Goal: Transaction & Acquisition: Purchase product/service

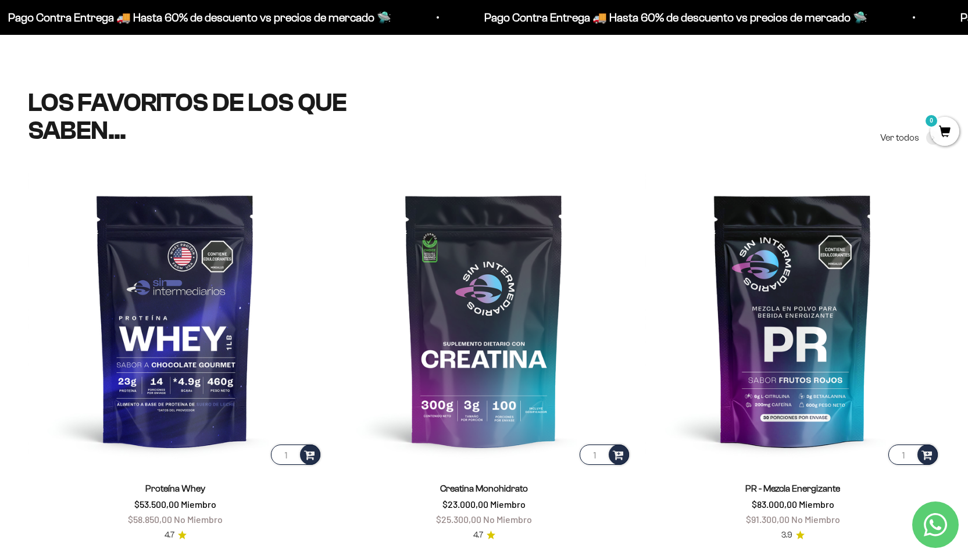
scroll to position [558, 0]
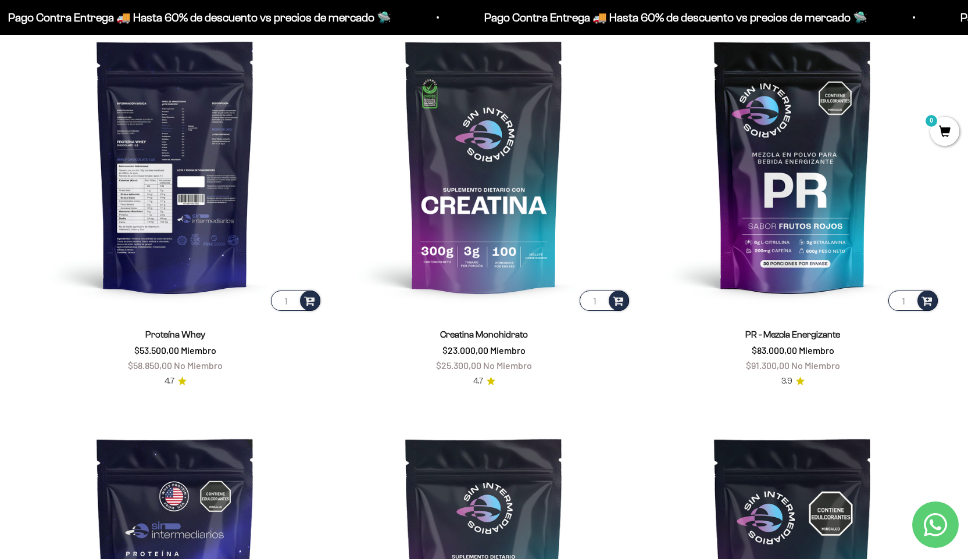
click at [201, 198] on img at bounding box center [175, 166] width 295 height 295
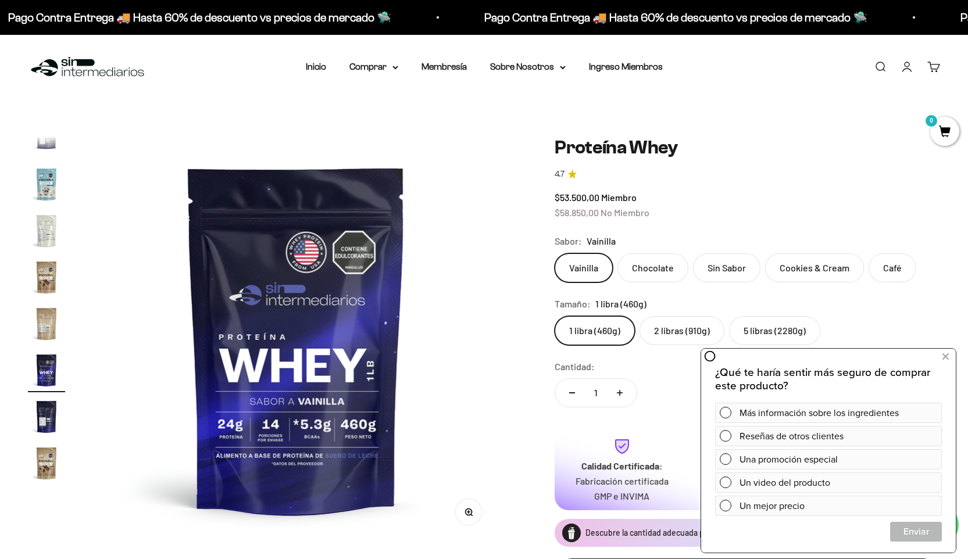
click at [664, 327] on label "2 libras (910g)" at bounding box center [682, 330] width 85 height 29
click at [555, 316] on input "2 libras (910g)" at bounding box center [554, 316] width 1 height 1
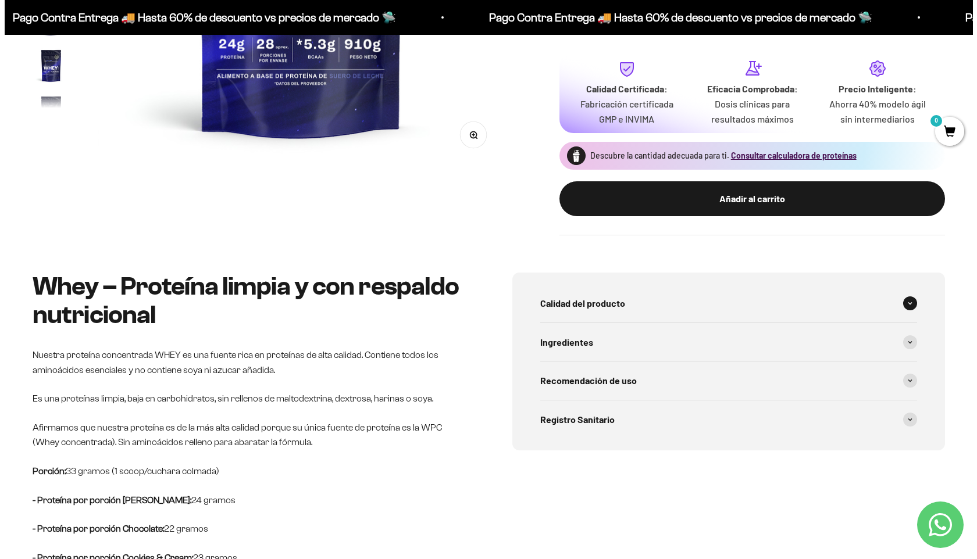
scroll to position [378, 0]
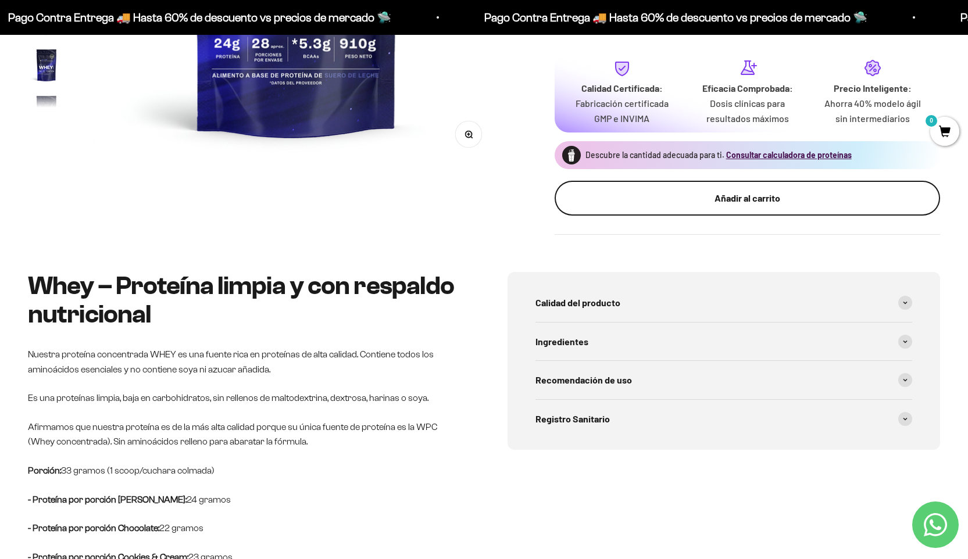
click at [697, 204] on div "Añadir al carrito" at bounding box center [747, 198] width 339 height 15
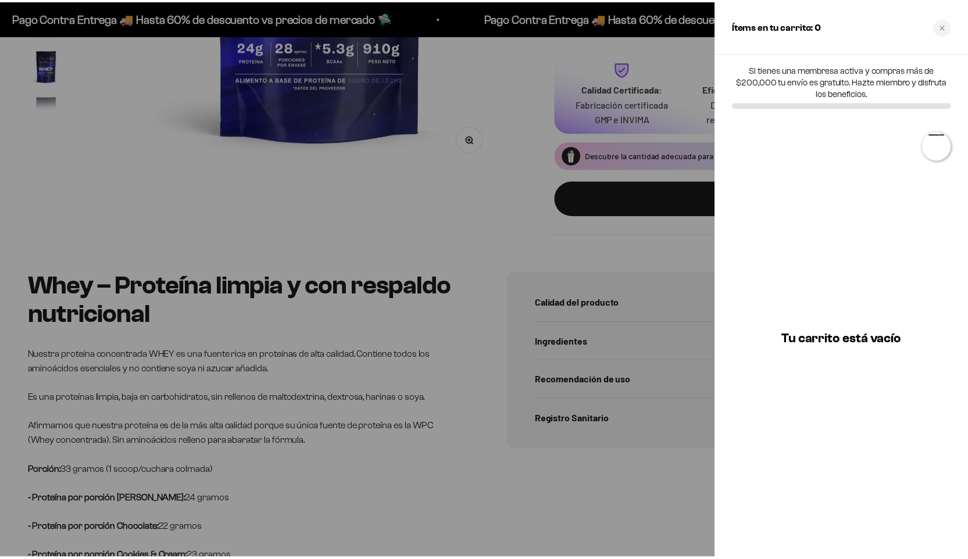
scroll to position [0, 2124]
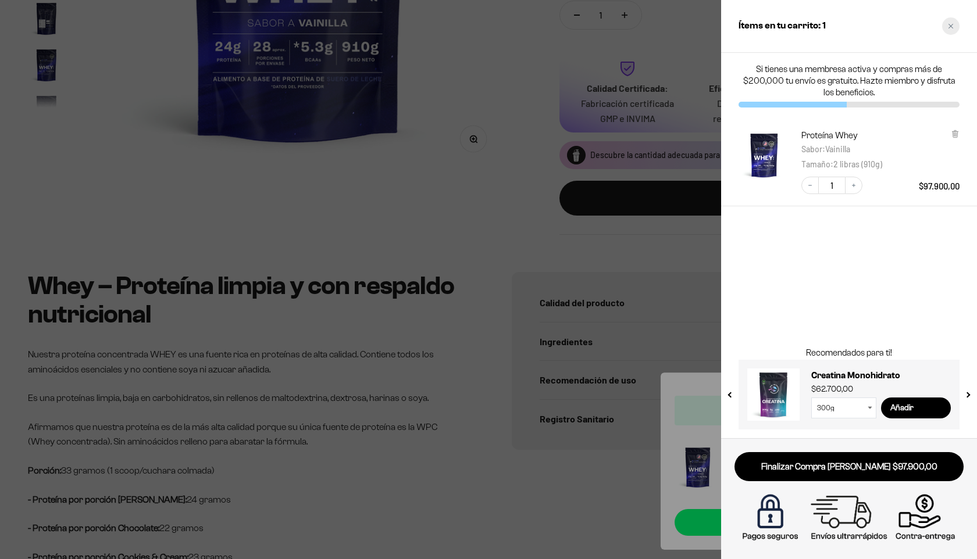
click at [950, 25] on icon "Close cart" at bounding box center [950, 26] width 5 height 5
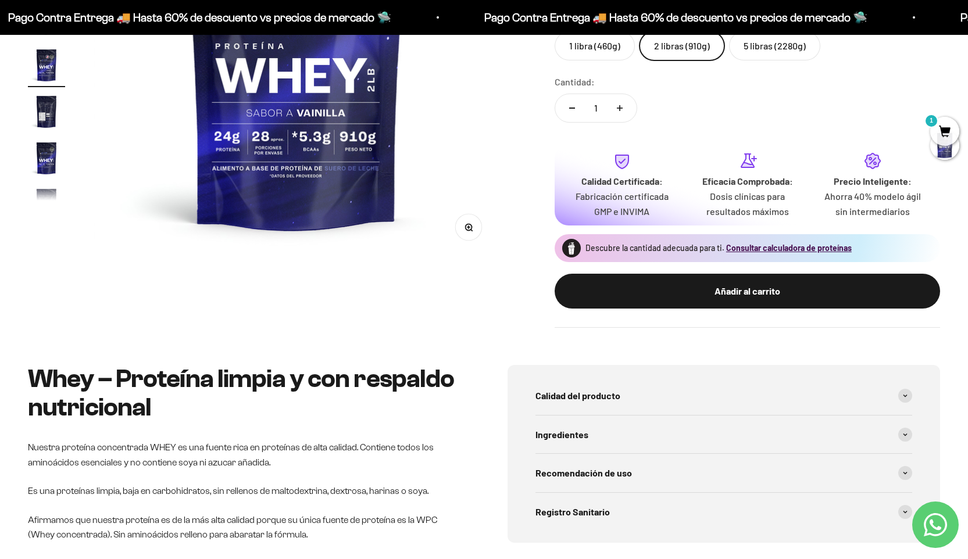
scroll to position [0, 0]
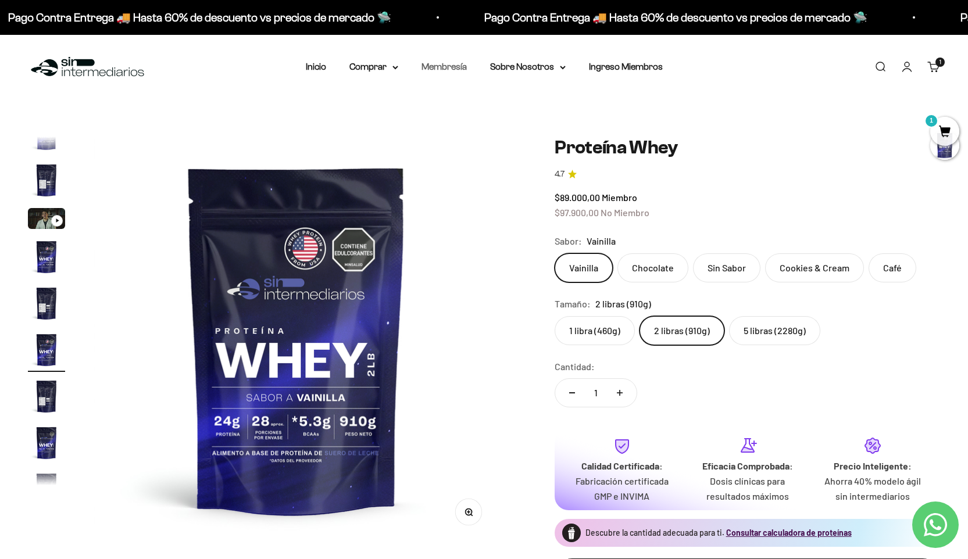
click at [458, 70] on link "Membresía" at bounding box center [444, 67] width 45 height 10
click at [453, 64] on link "Membresía" at bounding box center [444, 67] width 45 height 10
